Goal: Information Seeking & Learning: Learn about a topic

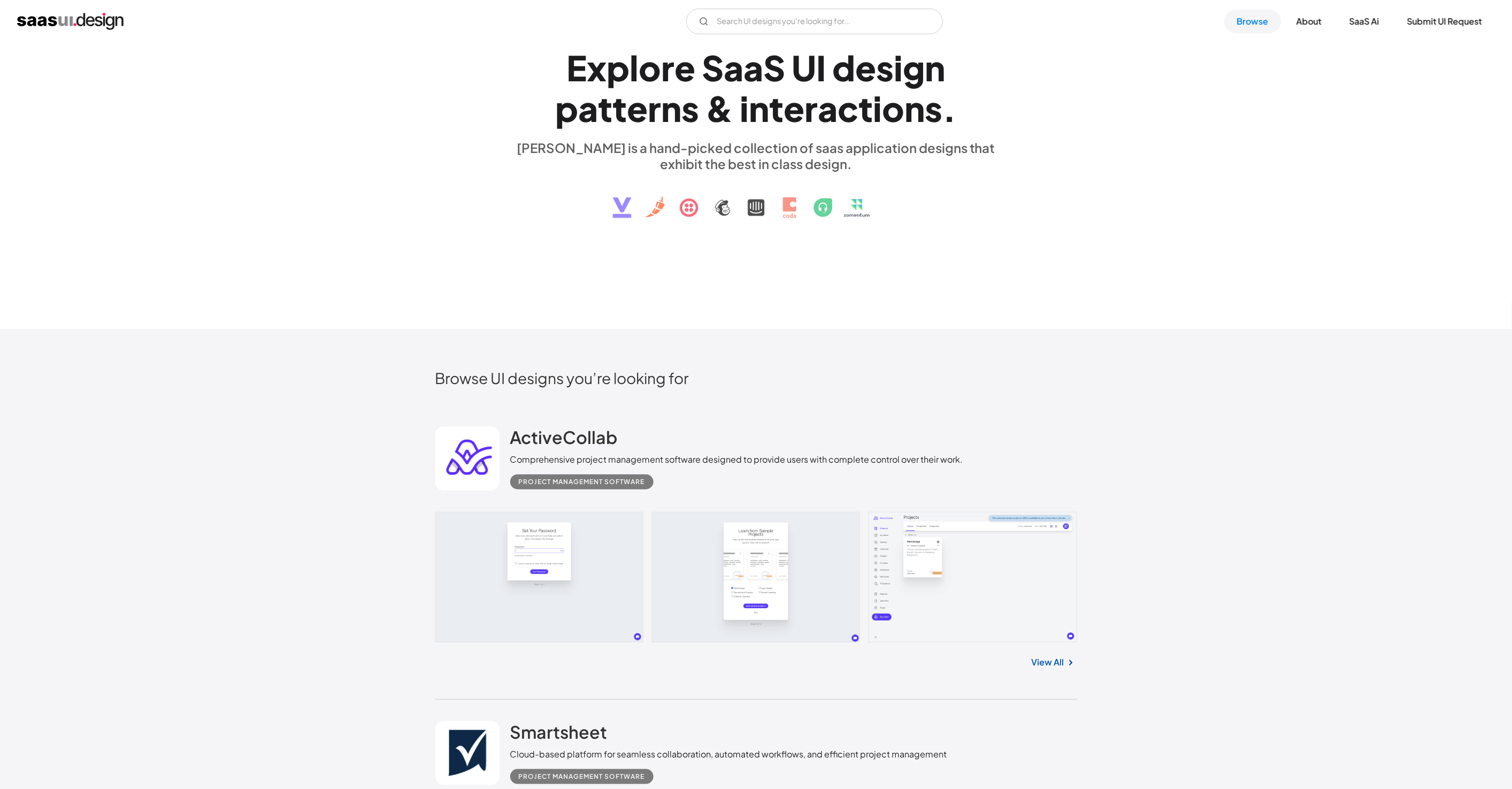
scroll to position [161, 0]
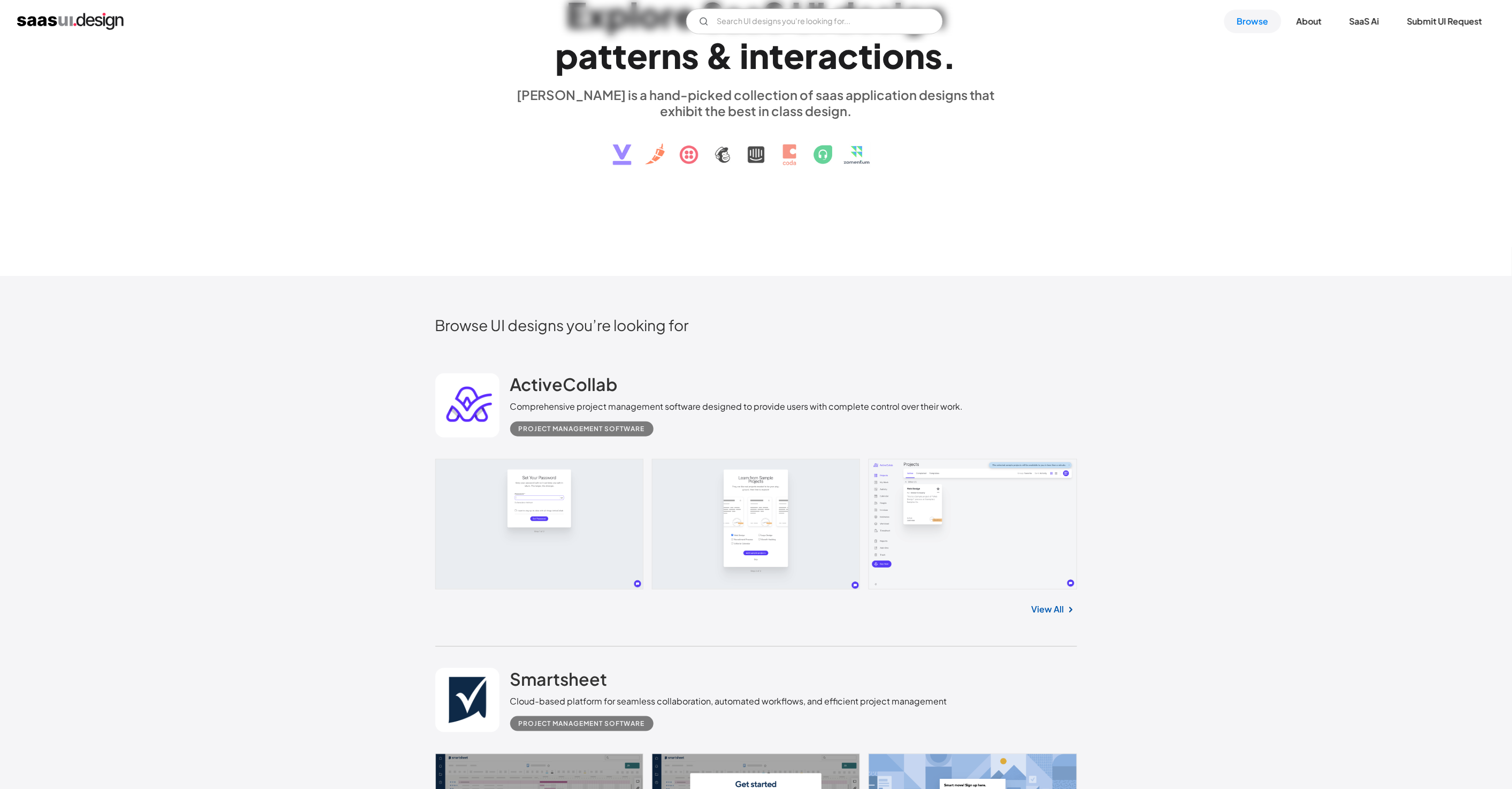
drag, startPoint x: 245, startPoint y: 225, endPoint x: 255, endPoint y: 223, distance: 10.2
click at [247, 224] on div "E x p l o r e S a a S U I d e s i g n p a t t e r n s & i n t e r a c t i o n s…" at bounding box center [756, 79] width 1512 height 394
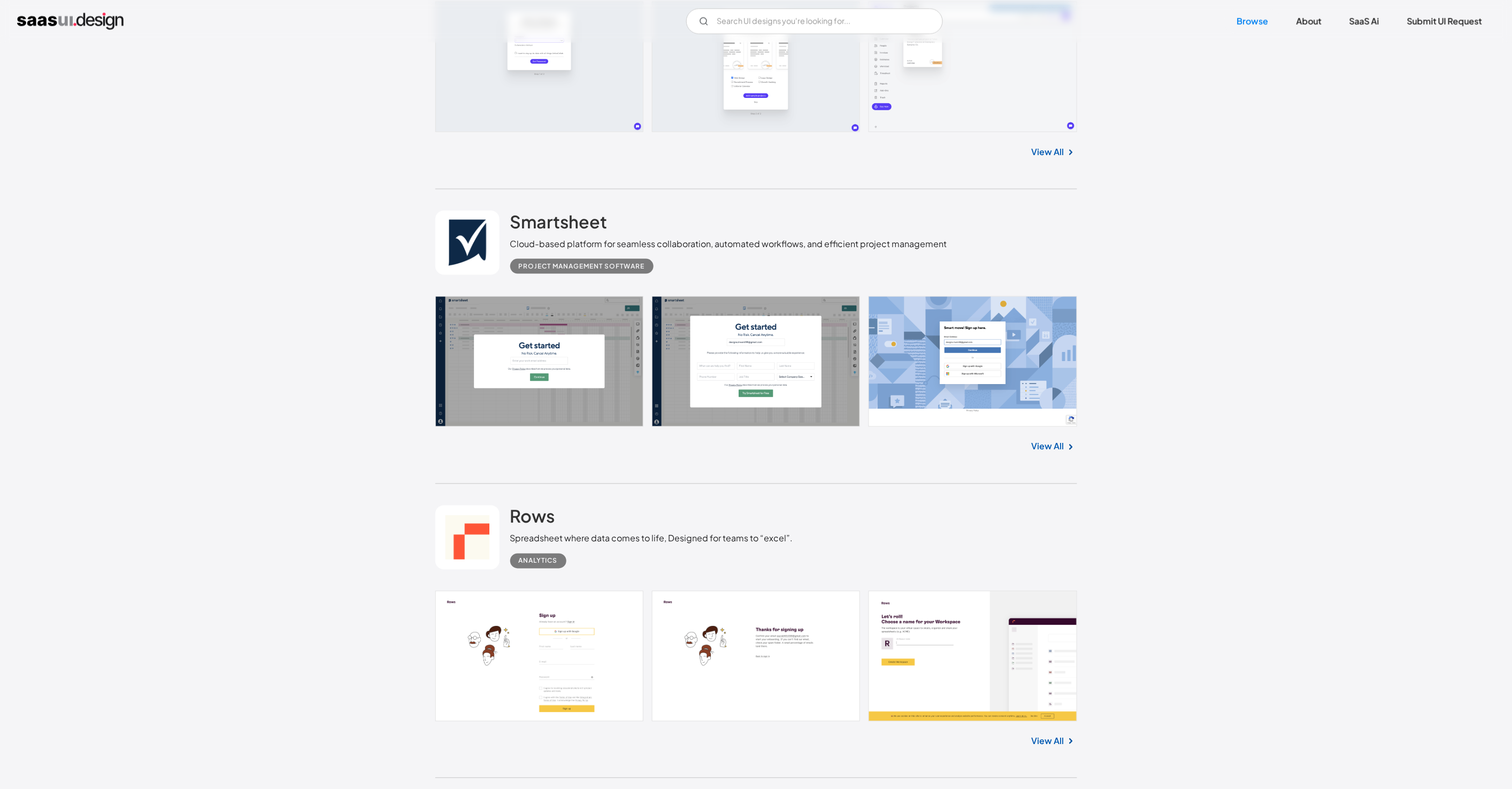
scroll to position [605, 0]
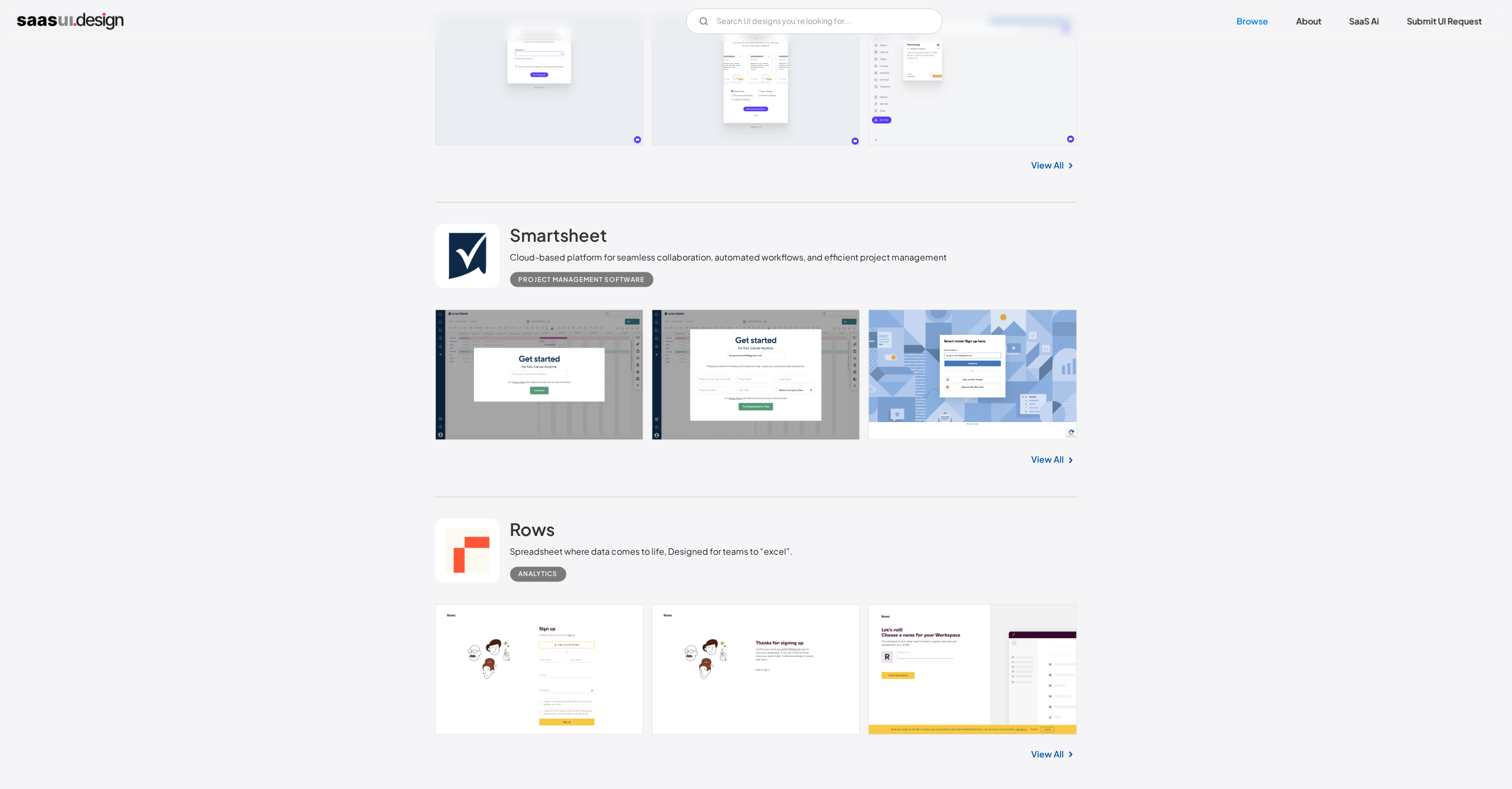
click at [683, 463] on link "View All" at bounding box center [1048, 459] width 33 height 13
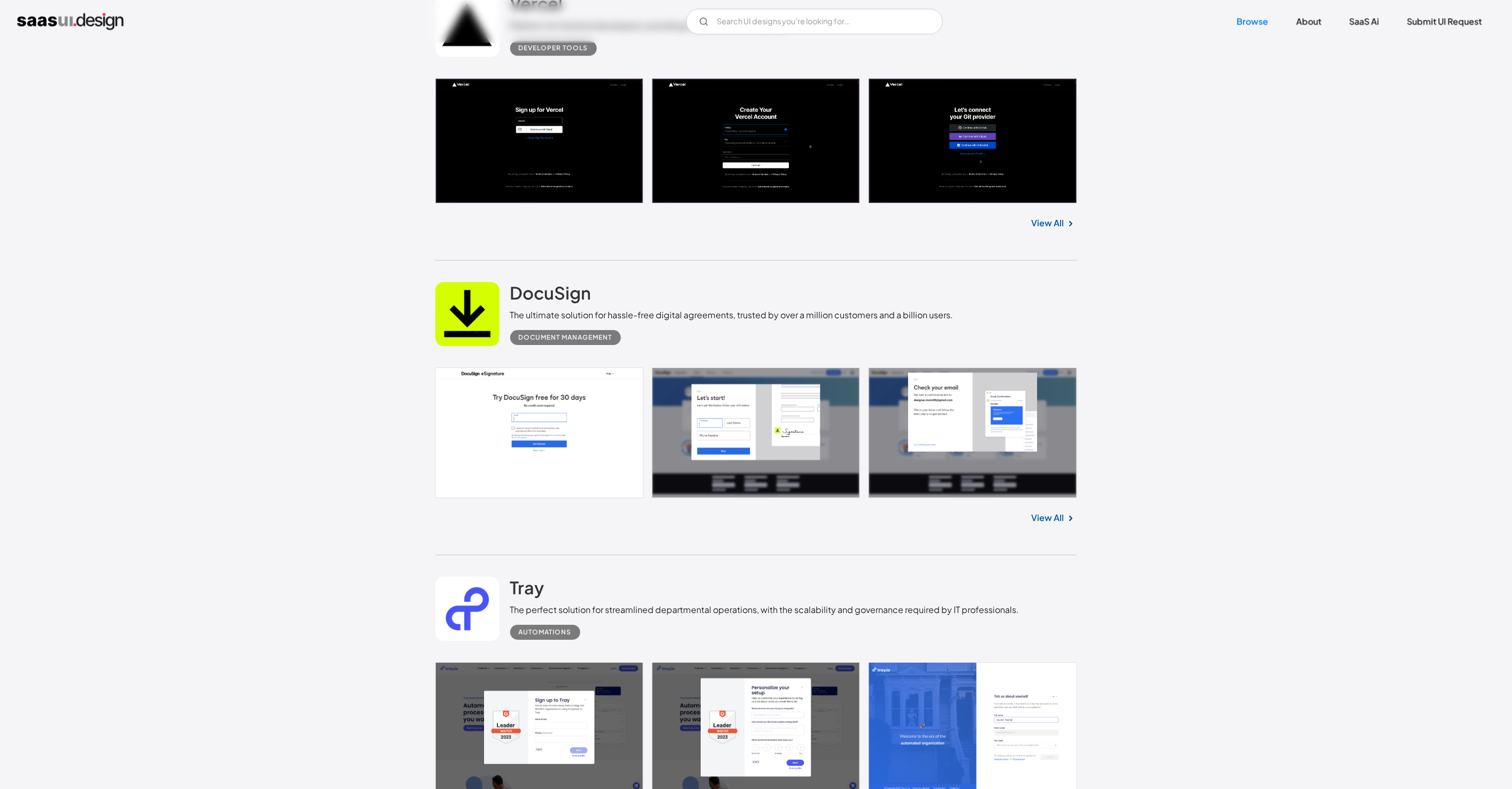
scroll to position [1434, 0]
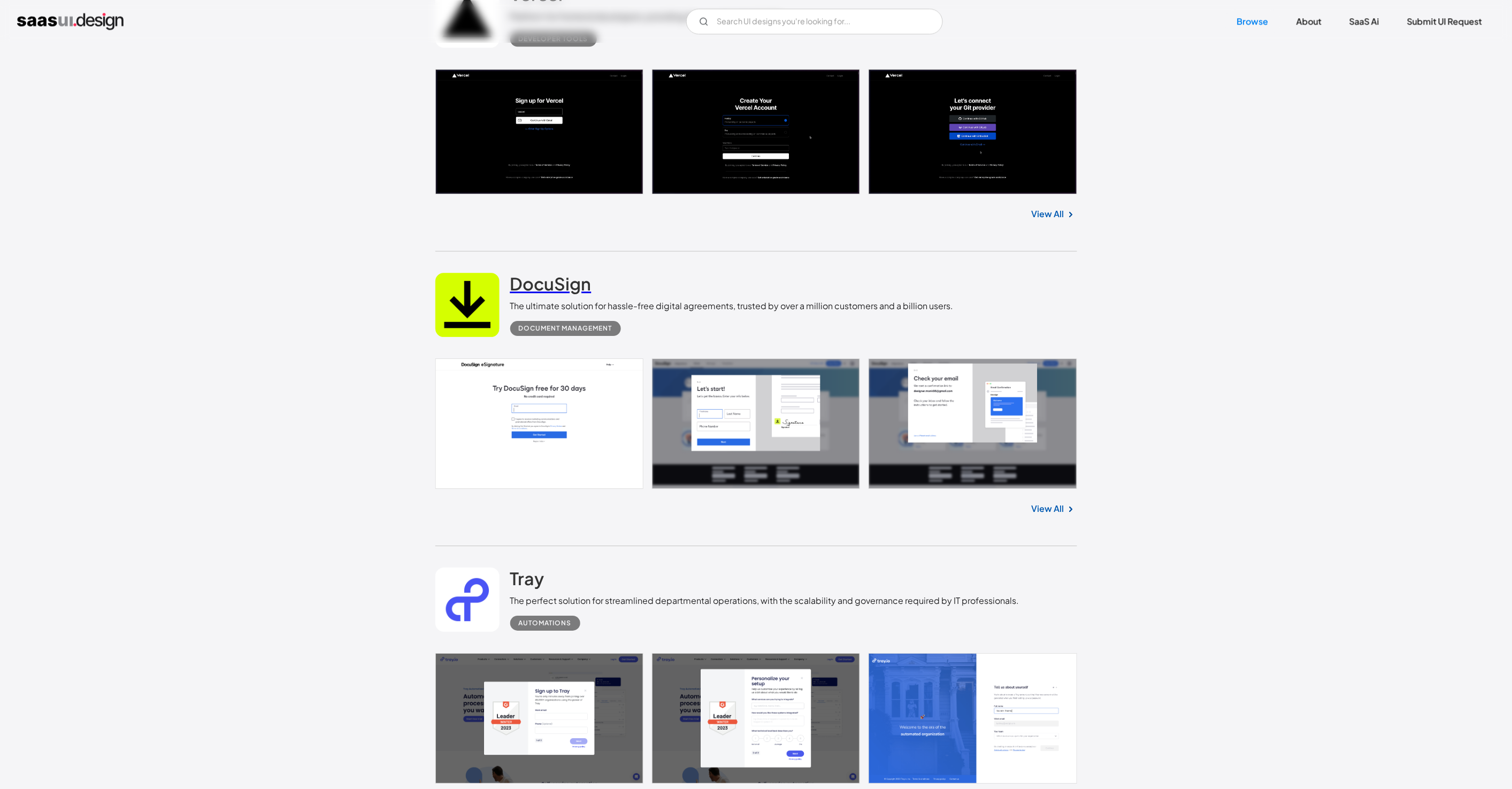
click at [564, 282] on h2 "DocuSign" at bounding box center [551, 284] width 81 height 21
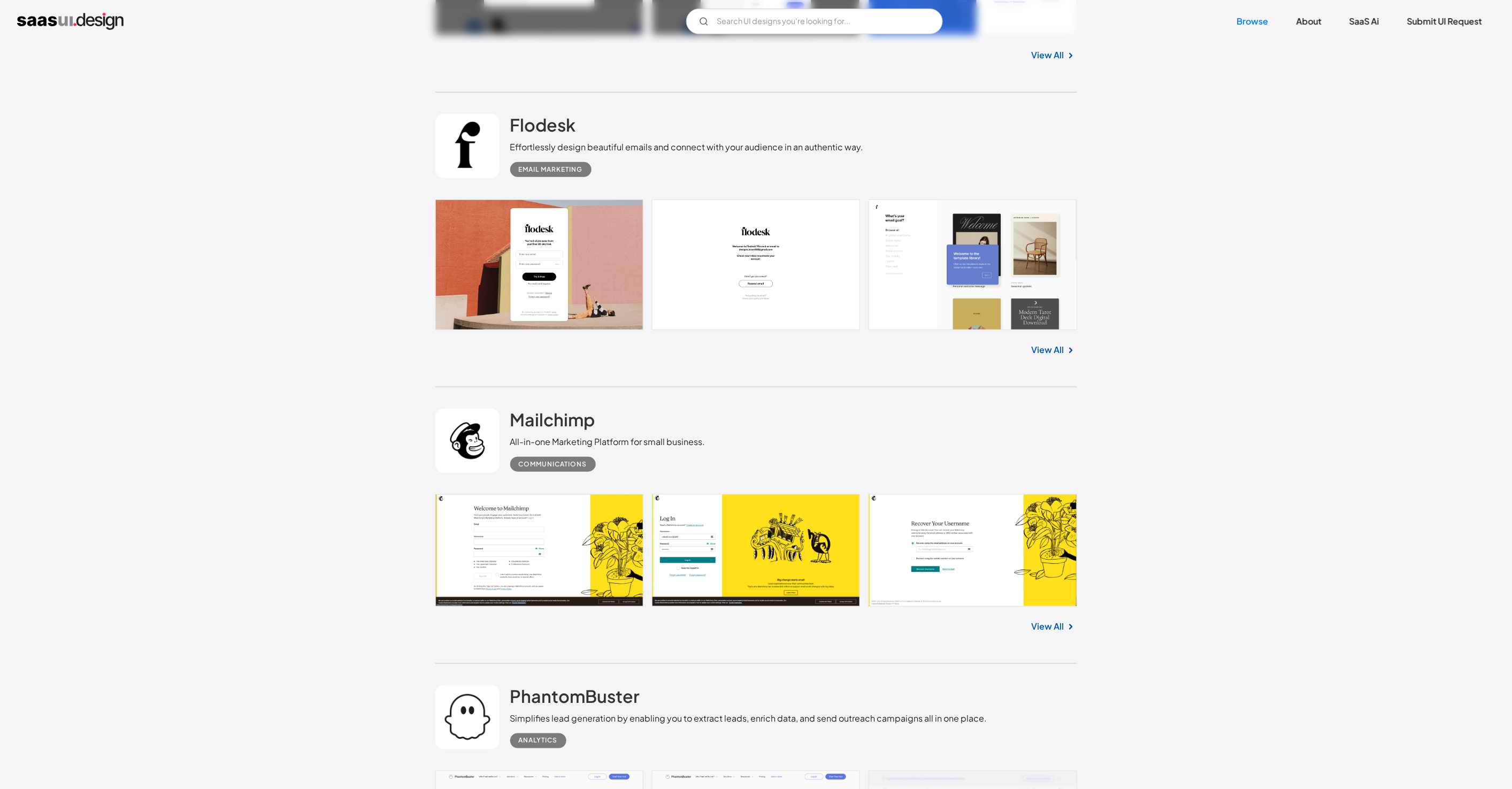
scroll to position [2537, 0]
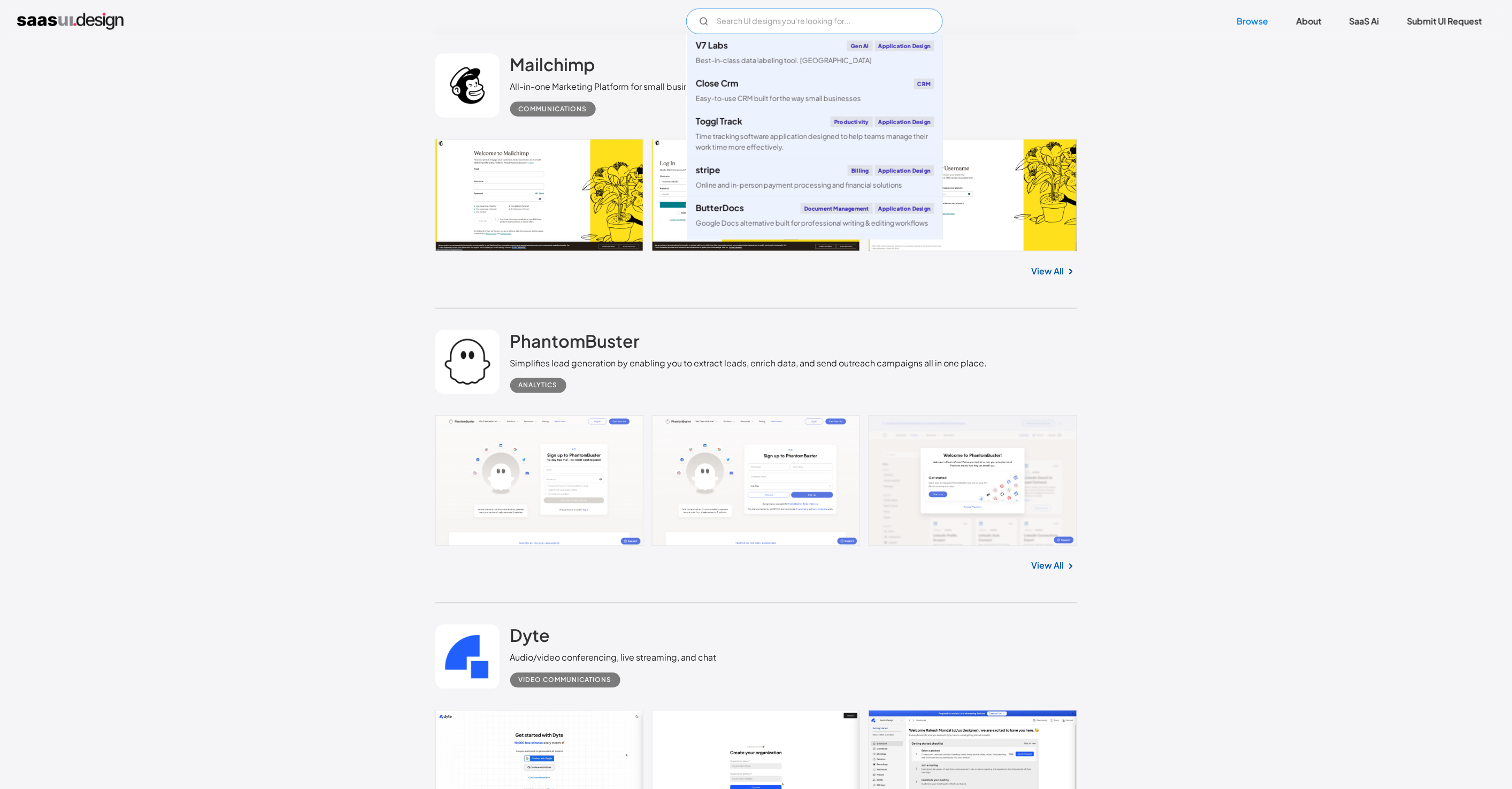
click at [683, 32] on input "Email Form" at bounding box center [814, 21] width 257 height 26
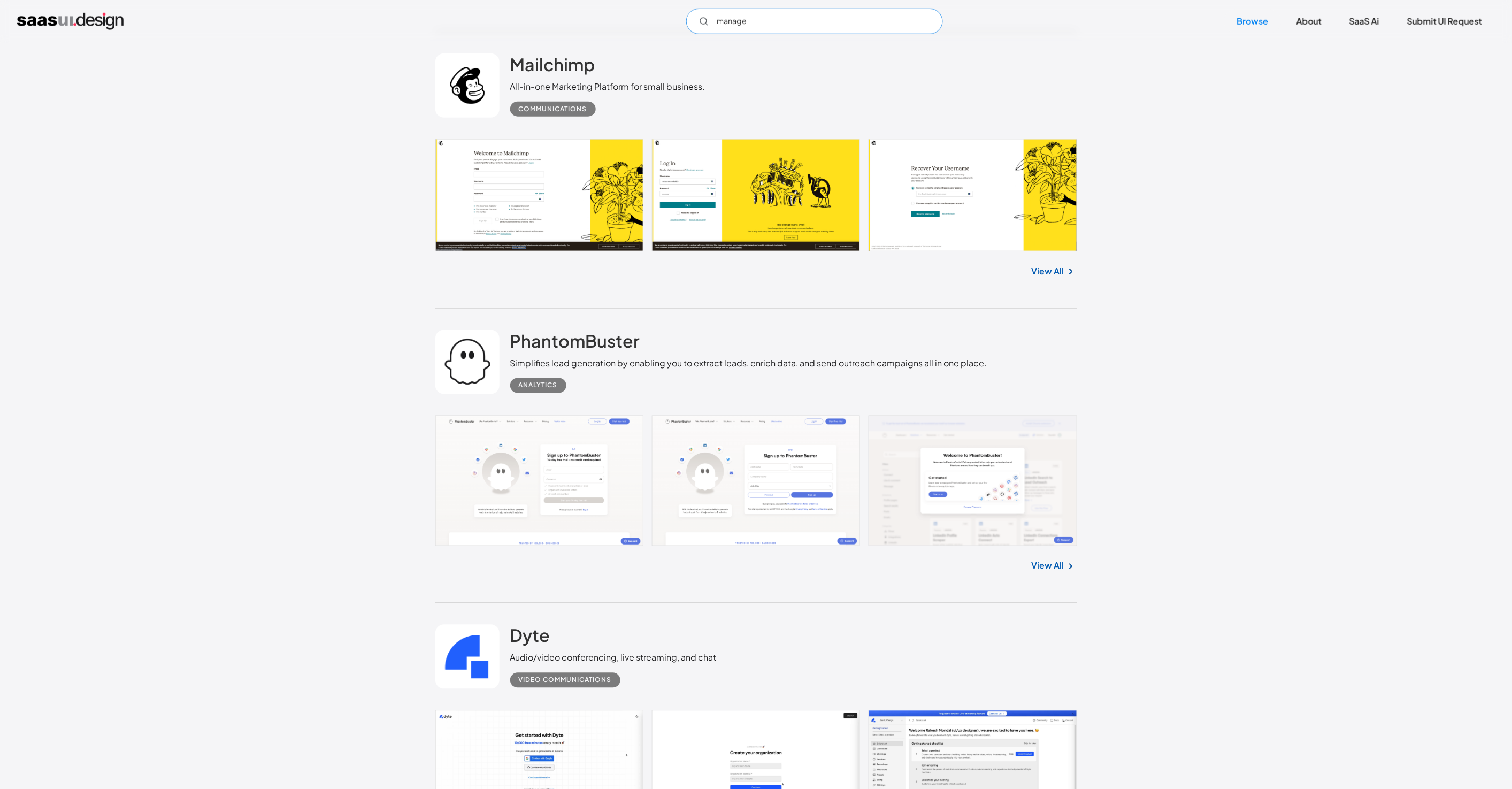
type input "manager"
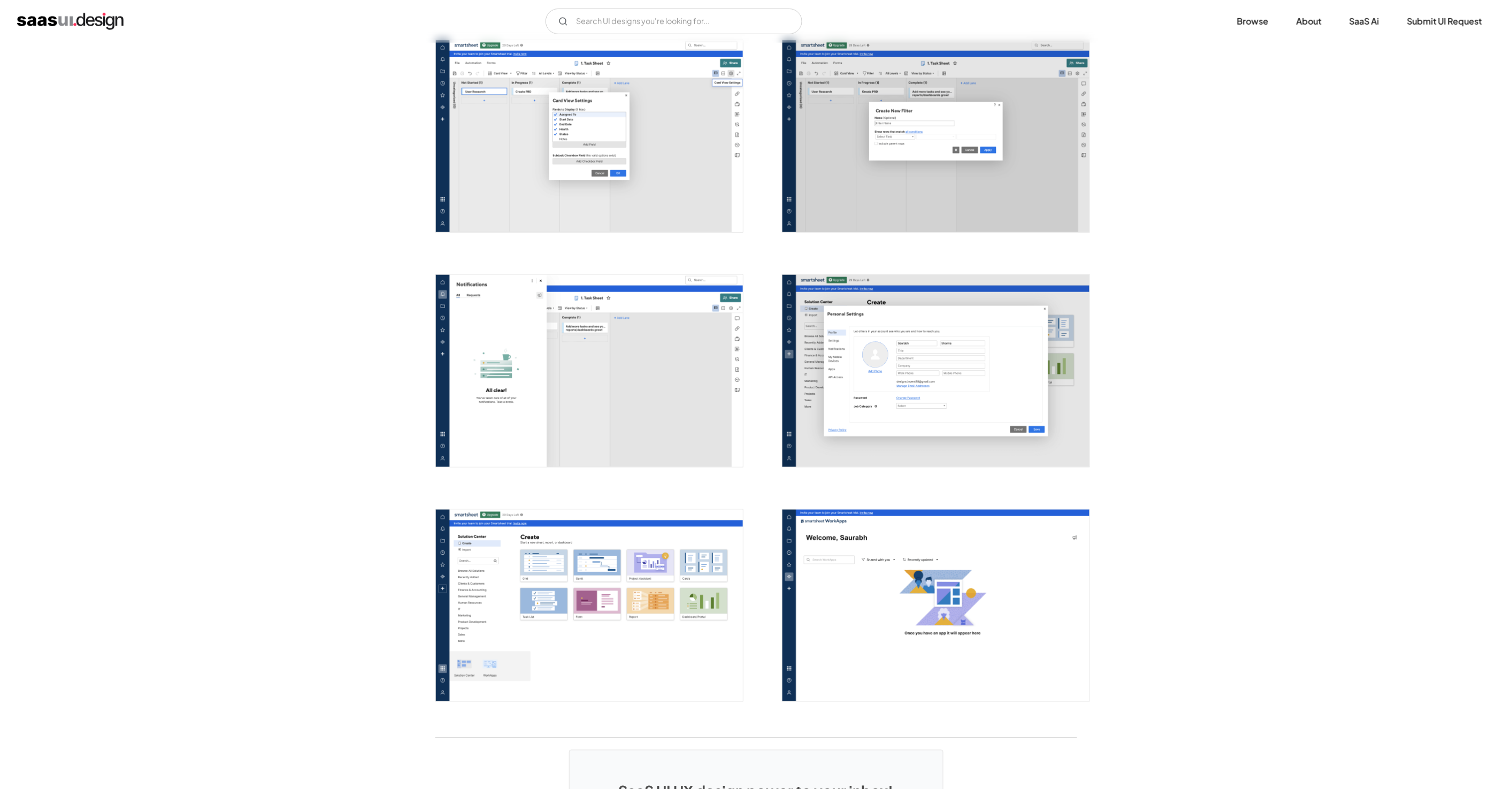
scroll to position [2622, 0]
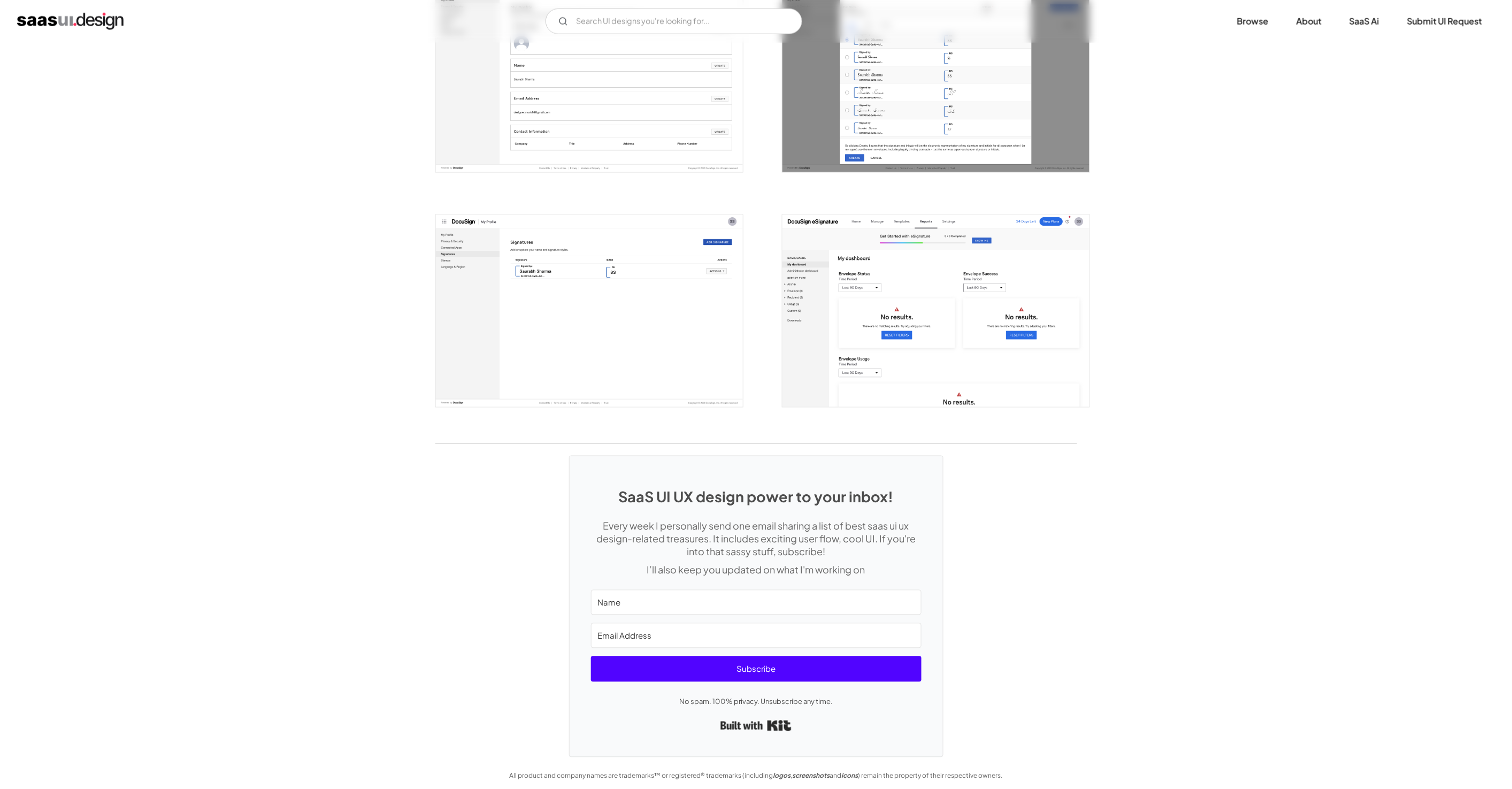
scroll to position [2623, 0]
